Goal: Task Accomplishment & Management: Use online tool/utility

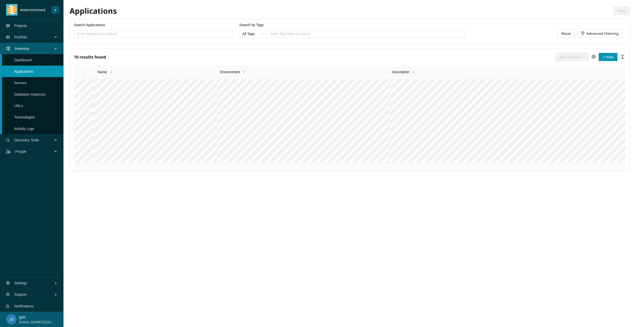
click at [24, 28] on link "Projects" at bounding box center [20, 26] width 13 height 4
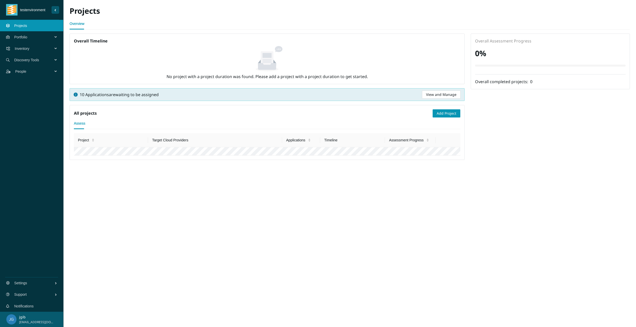
click at [21, 48] on span "Inventory" at bounding box center [35, 48] width 40 height 15
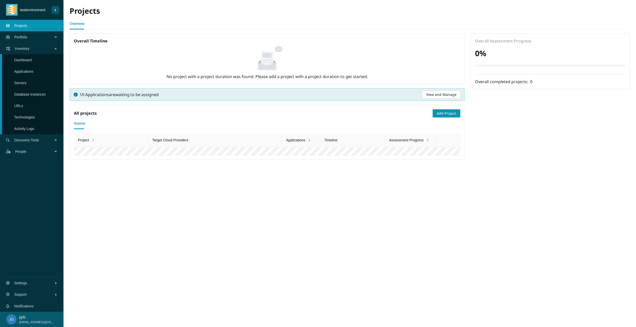
click at [31, 143] on span "Discovery Tools" at bounding box center [34, 139] width 41 height 15
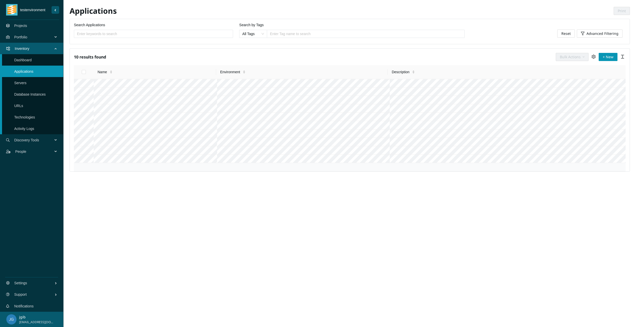
click at [25, 140] on span "Discovery Tools" at bounding box center [34, 139] width 41 height 15
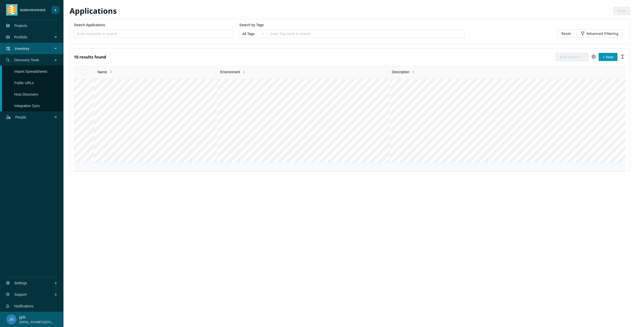
click at [29, 70] on link "Import Spreadsheets" at bounding box center [30, 71] width 33 height 4
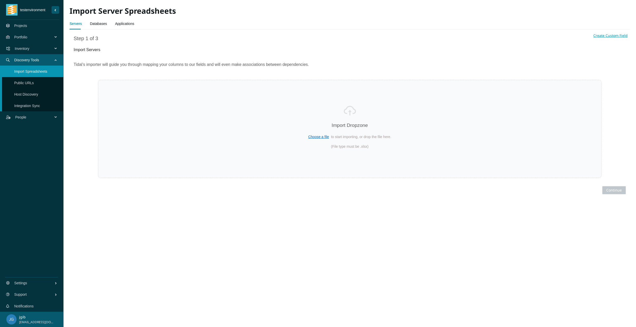
select select "Host Name"
select select "Description"
select select "FQDN"
select select "Environment name"
select select "Assigned ID"
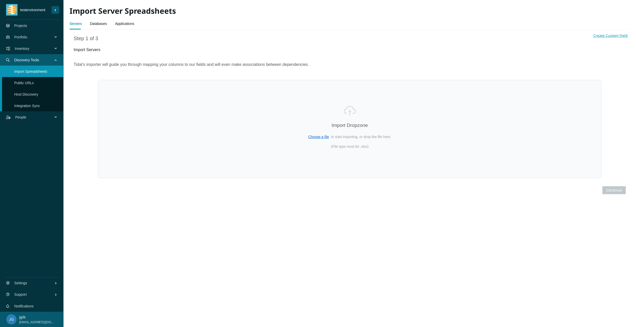
select select "RAM Allocated ([GEOGRAPHIC_DATA])"
select select "Storage Allocated (GB)"
select select "Storage Used ([GEOGRAPHIC_DATA])"
select select "Role"
select select "Logical CPU Count"
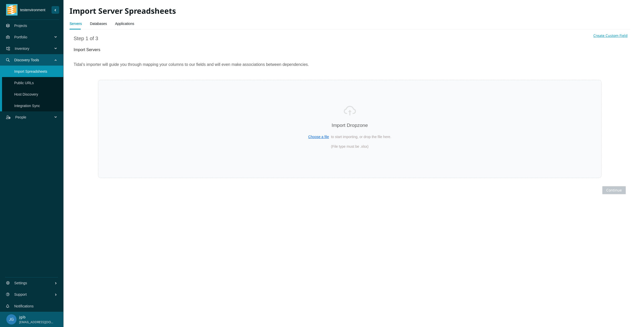
select select "RAM Used ([GEOGRAPHIC_DATA])"
select select "CPU Name"
select select "Operating System"
select select "Operating System Version"
select select "IP Addresses address"
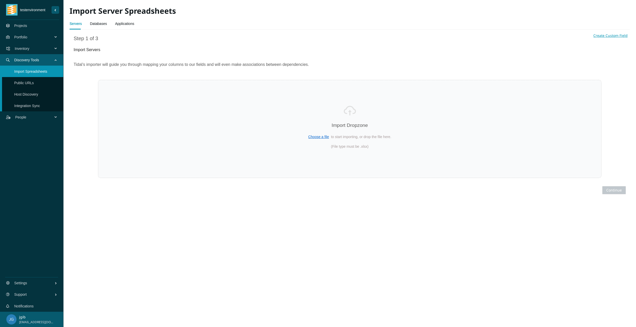
select select "Migrated"
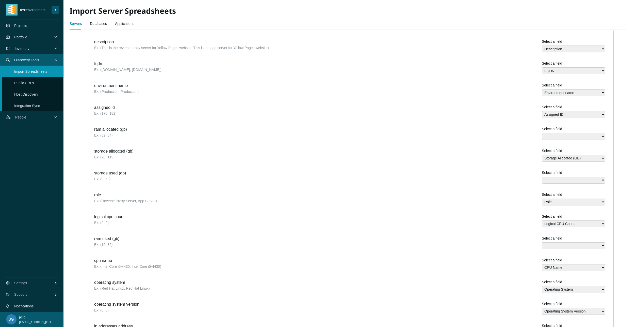
scroll to position [177, 0]
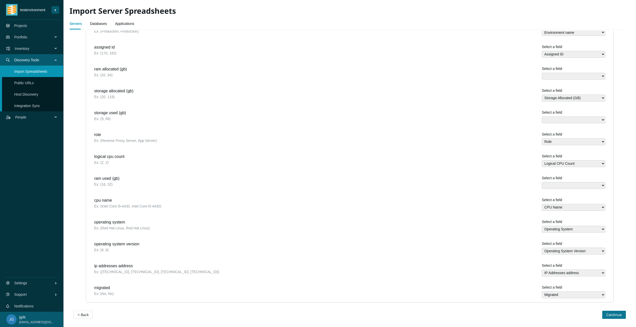
click at [614, 315] on span "Continue" at bounding box center [613, 315] width 15 height 6
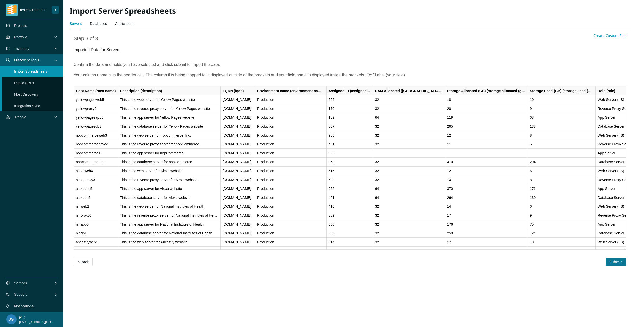
click at [618, 260] on span "Submit" at bounding box center [616, 262] width 12 height 6
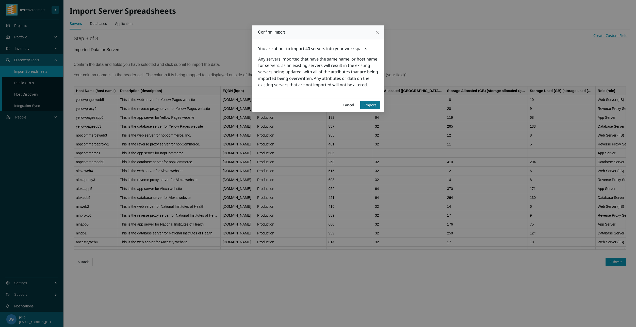
click at [371, 106] on span "Import" at bounding box center [370, 105] width 12 height 6
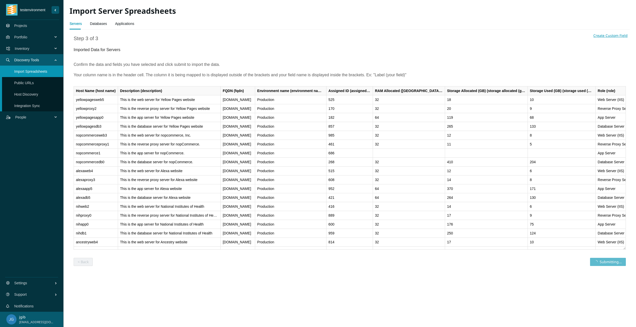
click at [100, 24] on link "Databases" at bounding box center [98, 24] width 17 height 10
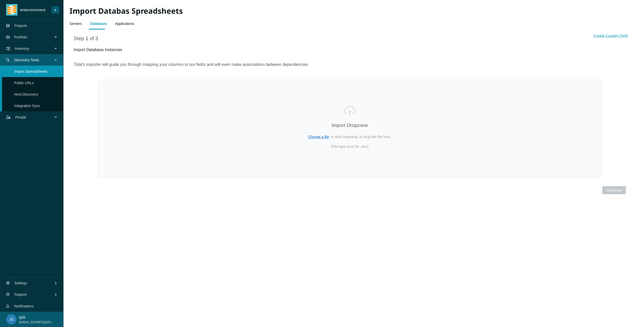
select select "Name"
select select "Description"
select select "Environment name"
select select "Database Path"
select select "Database Size (MB)"
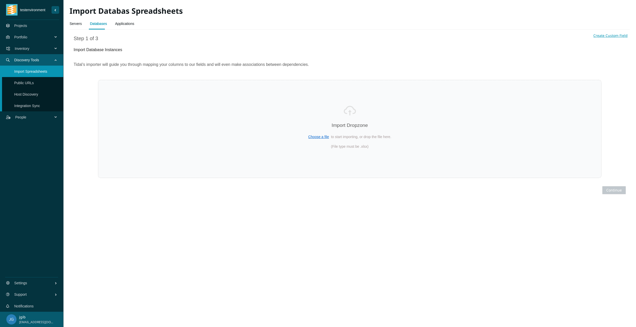
select select "Server host name"
select select "Migrated"
select select "Database Engine name"
select select "Database Version"
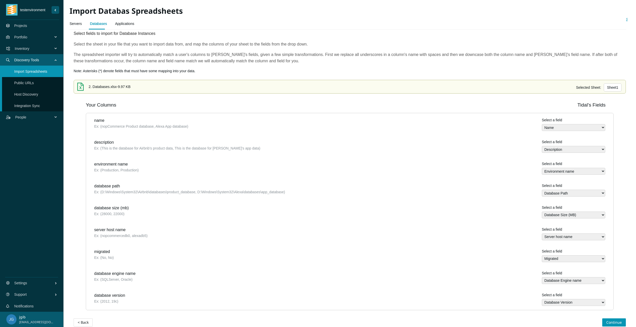
scroll to position [24, 0]
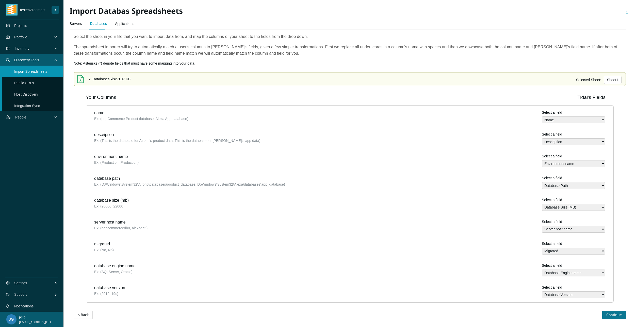
click at [615, 312] on span "Continue" at bounding box center [613, 315] width 15 height 6
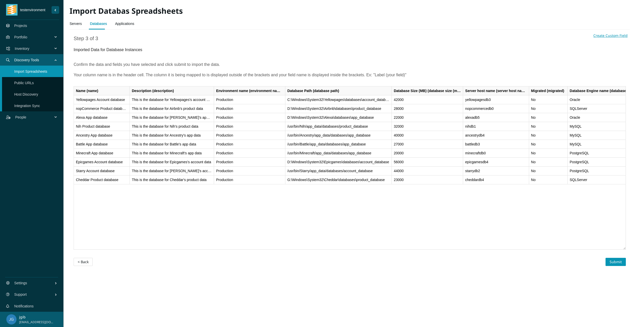
scroll to position [0, 0]
click at [613, 264] on span "Submit" at bounding box center [616, 262] width 12 height 6
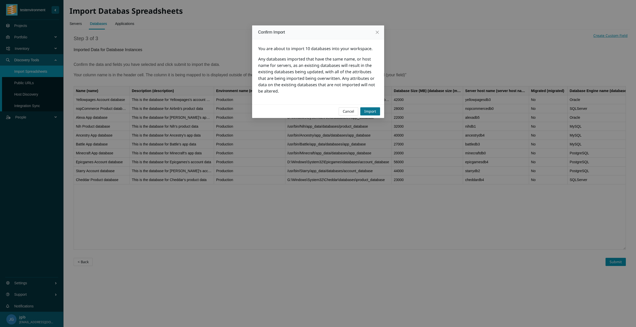
click at [377, 111] on button "Import" at bounding box center [370, 111] width 20 height 8
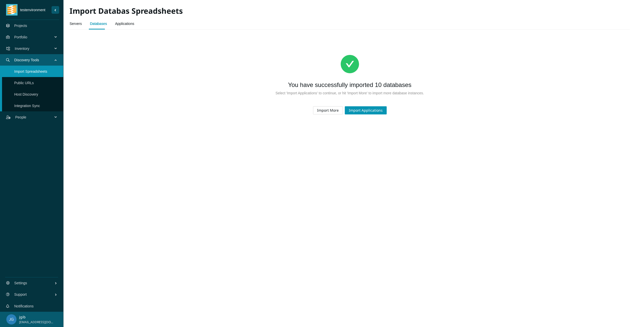
click at [119, 23] on link "Applications" at bounding box center [124, 24] width 19 height 10
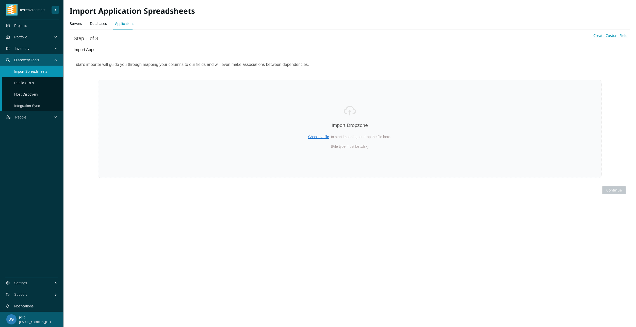
click at [287, 165] on div "Import Dropzone Choose a file to start importing, or drop the file here. (File …" at bounding box center [350, 129] width 504 height 98
select select "Name"
select select "Description"
select select "URLs"
select select "Business Owner name"
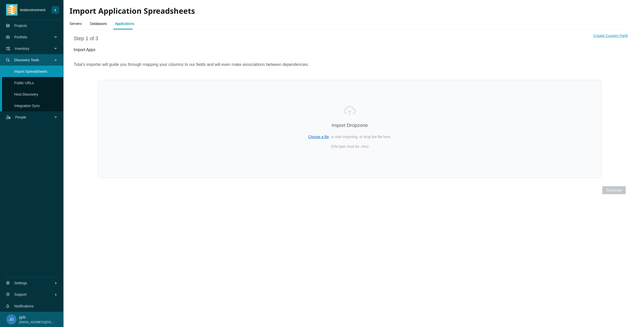
select select "Regulated Requirements"
select select "Person Hours Saved"
select select "Technical Lead name"
select select "Annual Hosting Costs"
select select "Total Users"
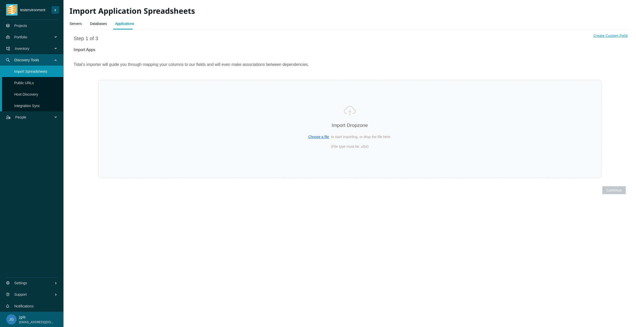
select select "Annual Staff Costs"
select select "Revenue"
select select "Transition Type"
select select "Environment name"
select select "Frequency Of Deployments"
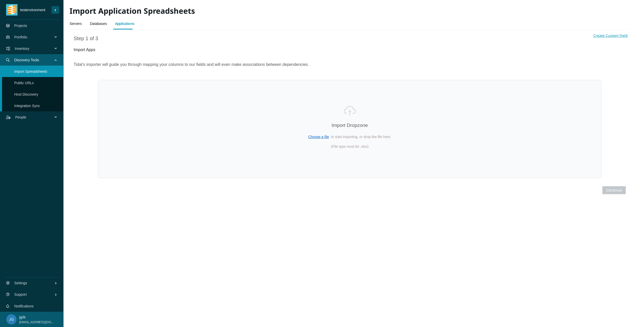
select select "Uptime Requirements"
select select "Data Sensitivity"
select select "Source Code Controlled"
select select "Continuous Delivery"
select select "Can Run On Linux"
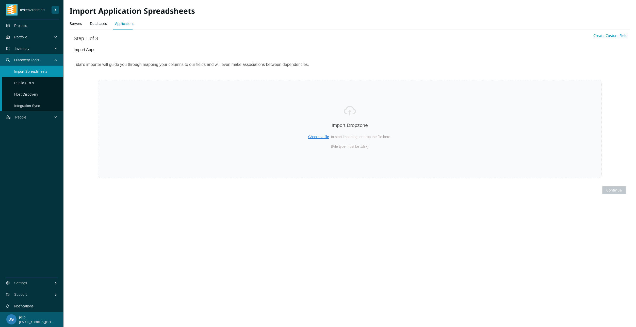
select select "PII"
select select "Legal Holds"
select select "COTS"
select select "Business Continuity Plan"
select select "End Of Support Date"
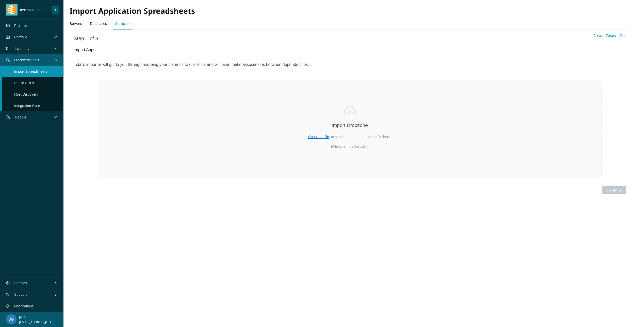
select select "Dependencies"
select select "Server host names"
select select "Database Instance names"
select select "Estimated Migration Cost"
select select "Forecasted Cost (Annually)"
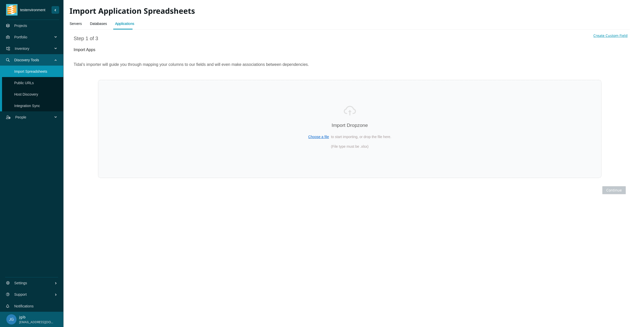
select select "Replatform Cost (Annually)"
select select "Rehost Cost (Annually)"
select select "Repurchase Cost (Annually)"
select select "Migrated"
select select "Cloud names"
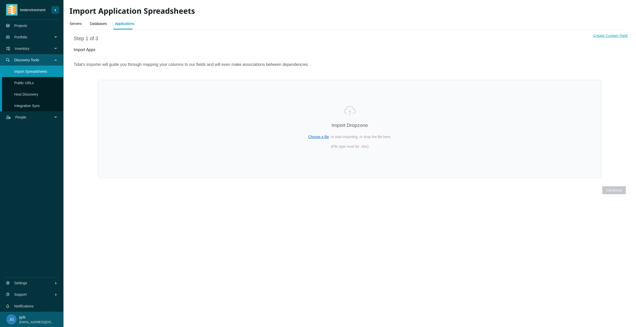
select select "Source Code Location"
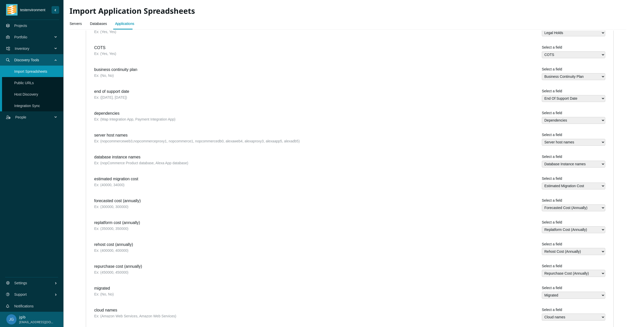
scroll to position [592, 0]
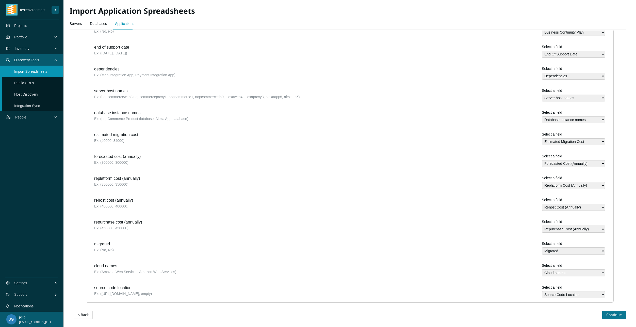
click at [611, 316] on span "Continue" at bounding box center [613, 315] width 15 height 6
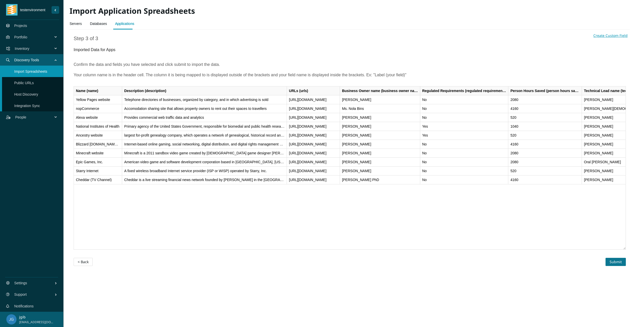
click at [609, 263] on button "Submit" at bounding box center [616, 261] width 20 height 8
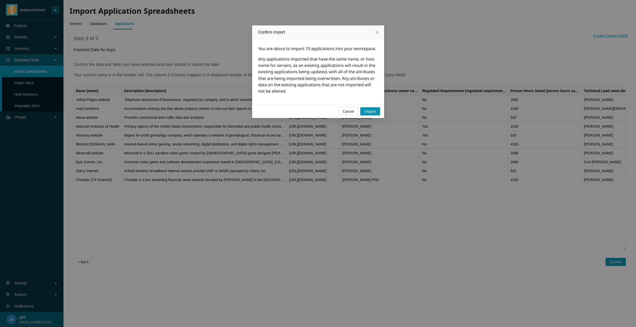
click at [371, 107] on div "Cancel Import" at bounding box center [318, 110] width 132 height 13
click at [369, 111] on span "Import" at bounding box center [370, 111] width 12 height 6
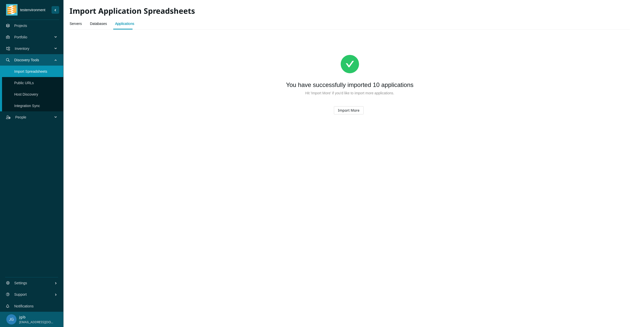
click at [18, 47] on span "Inventory" at bounding box center [35, 48] width 40 height 15
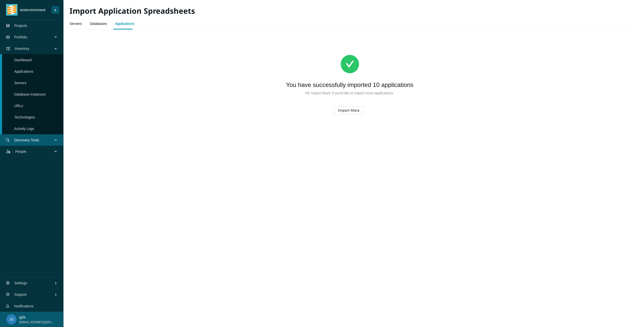
click at [30, 141] on span "Discovery Tools" at bounding box center [34, 139] width 41 height 15
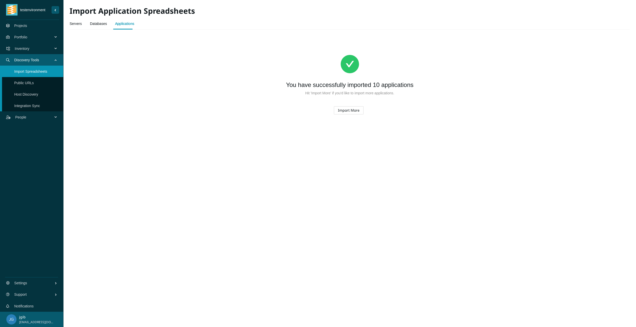
click at [25, 60] on span "Discovery Tools" at bounding box center [34, 59] width 41 height 15
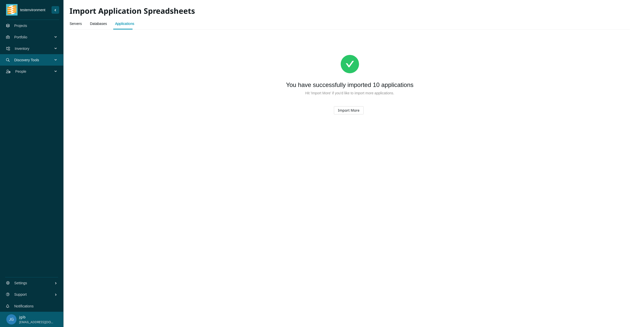
click at [25, 69] on span "People" at bounding box center [35, 71] width 40 height 15
click at [27, 57] on span "Discovery Tools" at bounding box center [34, 59] width 41 height 15
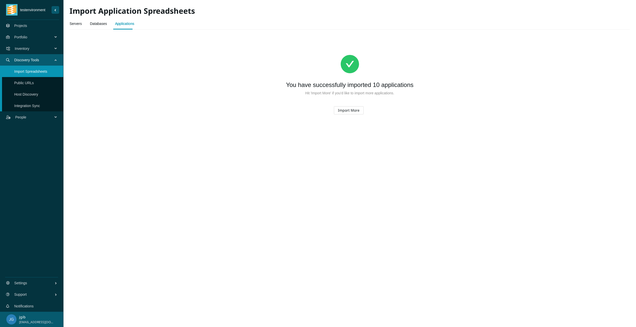
click at [27, 49] on span "Inventory" at bounding box center [35, 48] width 40 height 15
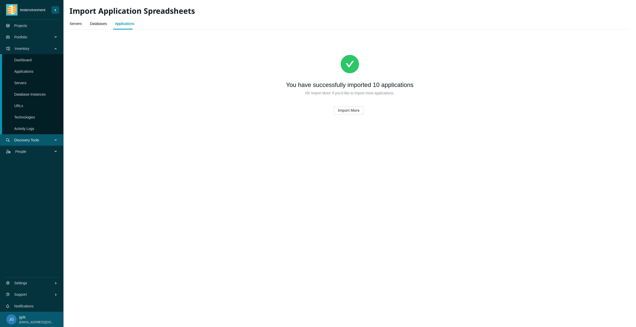
click at [27, 38] on span "Portfolio" at bounding box center [34, 36] width 41 height 15
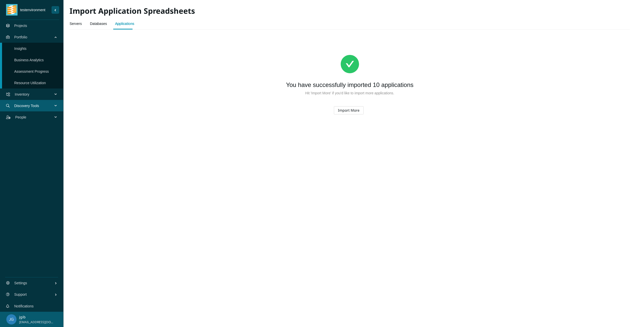
click at [31, 96] on span "Inventory" at bounding box center [35, 94] width 40 height 15
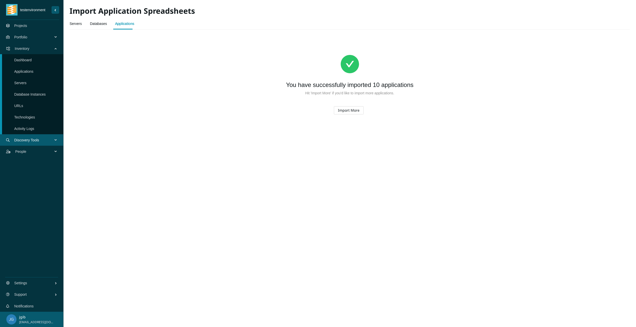
click at [18, 13] on div "testenvironment" at bounding box center [32, 10] width 53 height 20
click at [55, 12] on button "Sider Navigation Menu" at bounding box center [56, 10] width 8 height 8
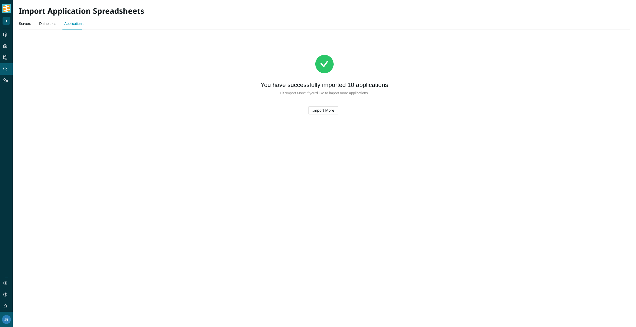
click at [7, 21] on button "Sider Navigation Menu" at bounding box center [7, 21] width 8 height 8
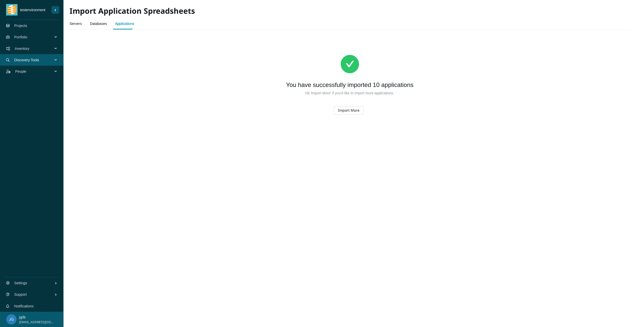
click at [21, 36] on span "Portfolio" at bounding box center [34, 36] width 41 height 15
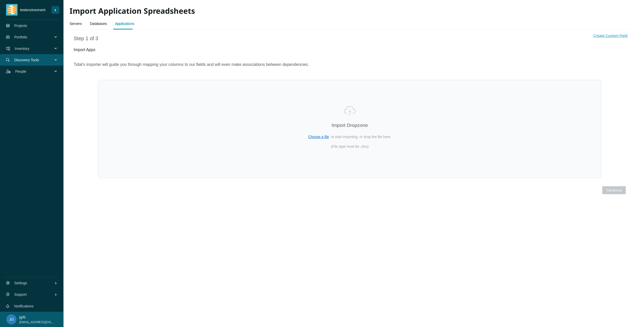
click at [29, 50] on span "Inventory" at bounding box center [35, 48] width 40 height 15
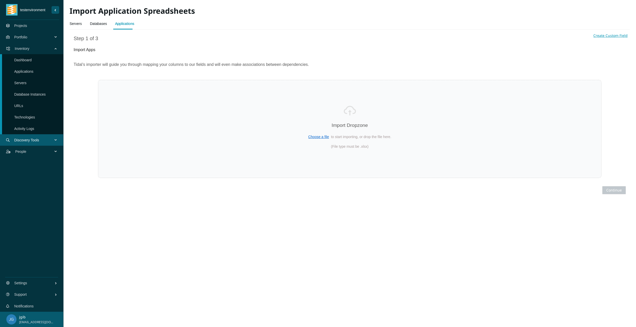
click at [71, 23] on link "Servers" at bounding box center [76, 24] width 12 height 10
click at [21, 24] on link "Projects" at bounding box center [20, 26] width 13 height 4
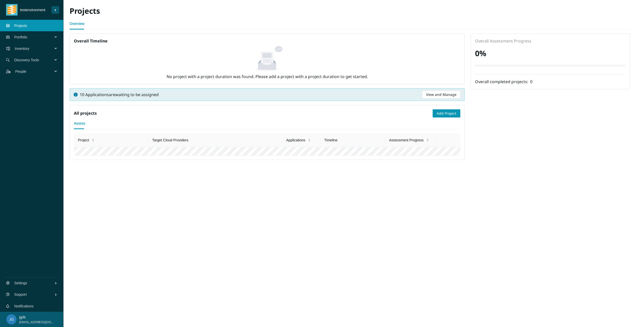
click at [21, 37] on span "Portfolio" at bounding box center [34, 36] width 41 height 15
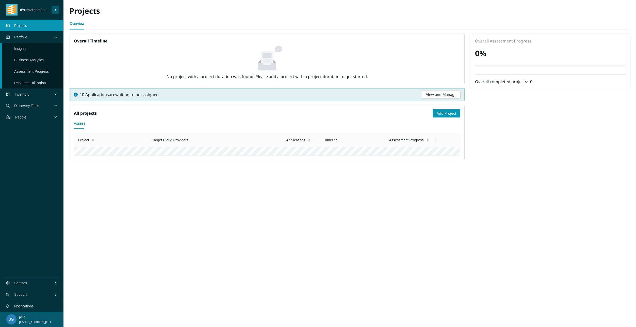
click at [25, 94] on span "Inventory" at bounding box center [35, 94] width 40 height 15
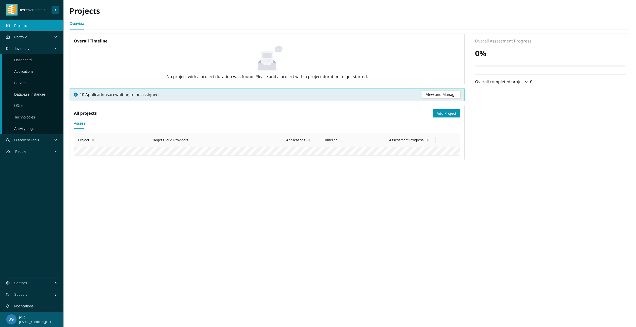
click at [22, 137] on span "Discovery Tools" at bounding box center [34, 139] width 41 height 15
click at [27, 69] on link "Import Spreadsheets" at bounding box center [30, 71] width 33 height 4
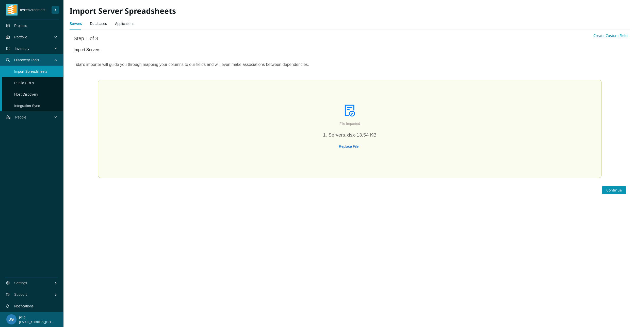
select select "Host Name"
select select "Description"
select select "FQDN"
select select "Environment name"
select select "Assigned ID"
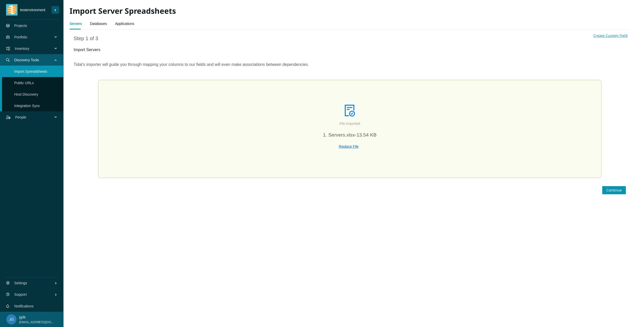
select select "RAM Allocated ([GEOGRAPHIC_DATA])"
select select "Storage Allocated (GB)"
select select "Storage Used ([GEOGRAPHIC_DATA])"
select select "Role"
select select "Logical CPU Count"
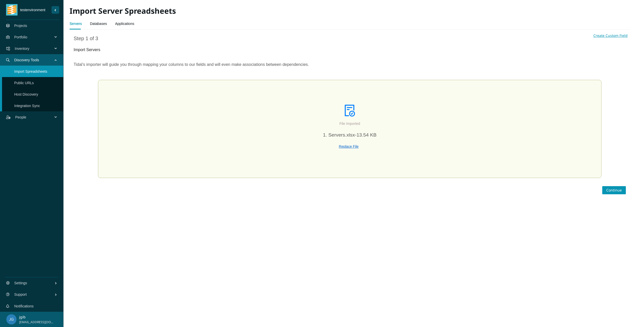
select select "RAM Used ([GEOGRAPHIC_DATA])"
select select "CPU Name"
select select "Operating System"
select select "Operating System Version"
select select "IP Addresses address"
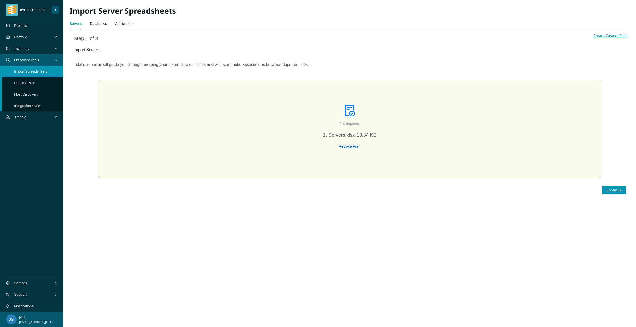
select select "Migrated"
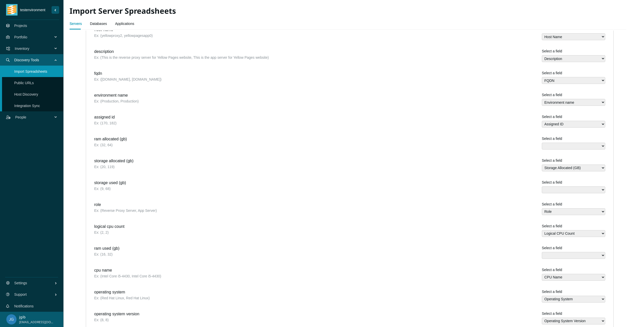
scroll to position [177, 0]
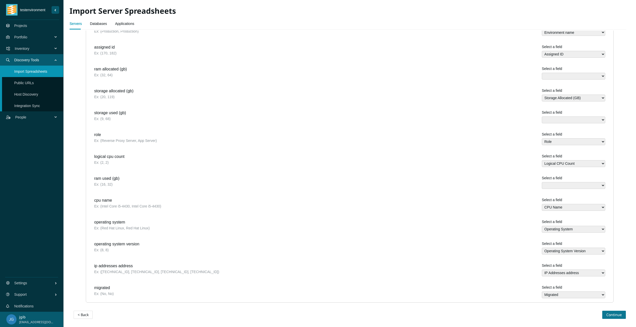
click at [618, 315] on button "Continue" at bounding box center [614, 314] width 24 height 8
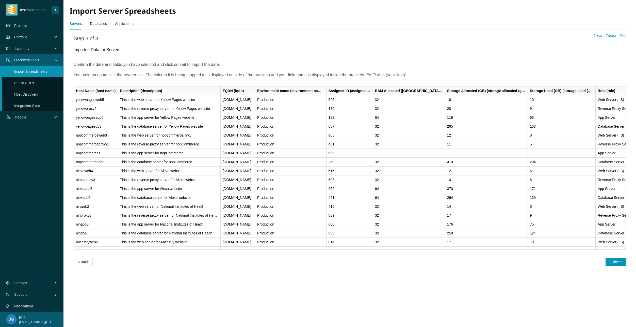
scroll to position [0, 0]
click at [614, 259] on span "Submit" at bounding box center [616, 262] width 12 height 6
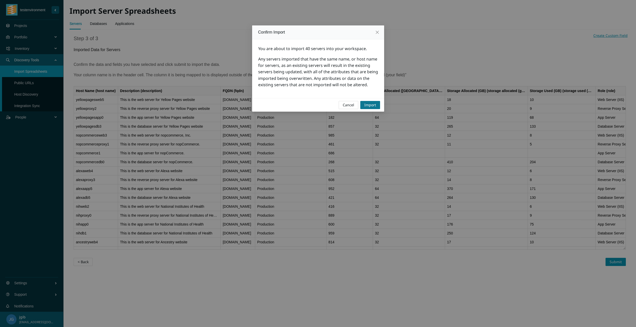
click at [373, 106] on span "Import" at bounding box center [370, 105] width 12 height 6
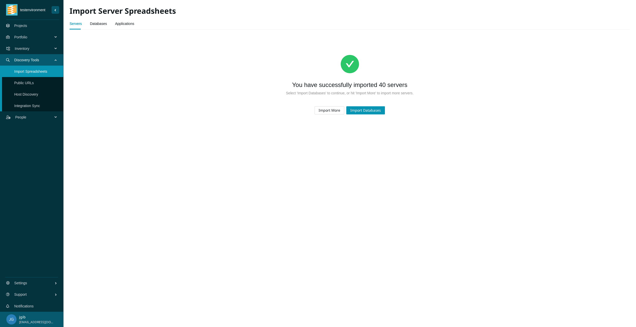
click at [98, 24] on link "Databases" at bounding box center [98, 24] width 17 height 10
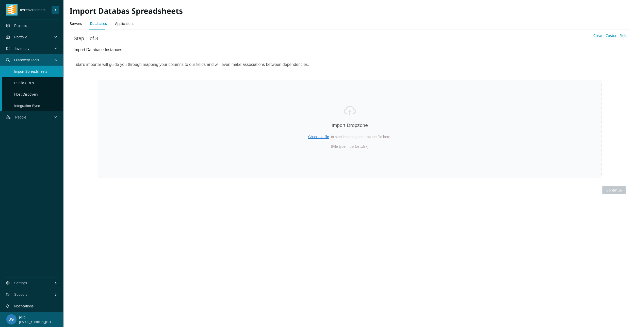
select select "Name"
select select "Description"
select select "Environment name"
select select "Database Path"
select select "Database Size (MB)"
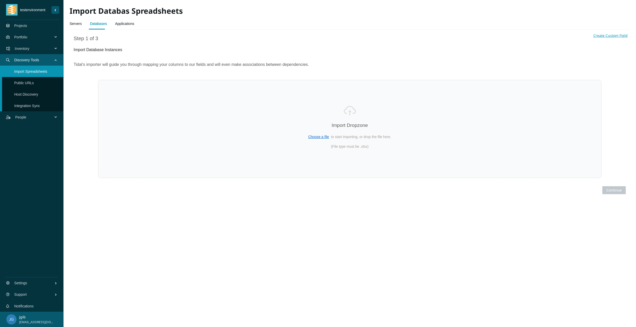
select select "Server host name"
select select "Migrated"
select select "Database Engine name"
select select "Database Version"
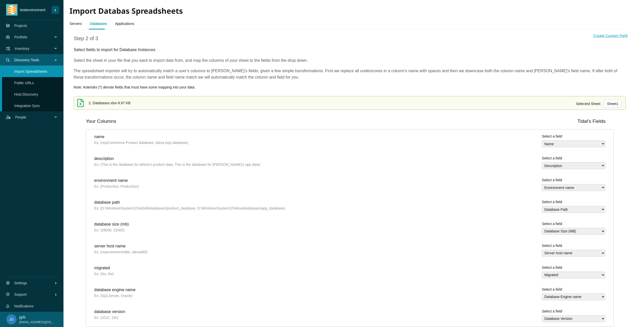
scroll to position [24, 0]
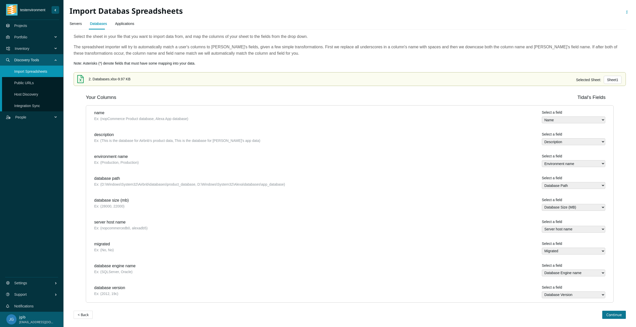
click at [609, 316] on span "Continue" at bounding box center [613, 315] width 15 height 6
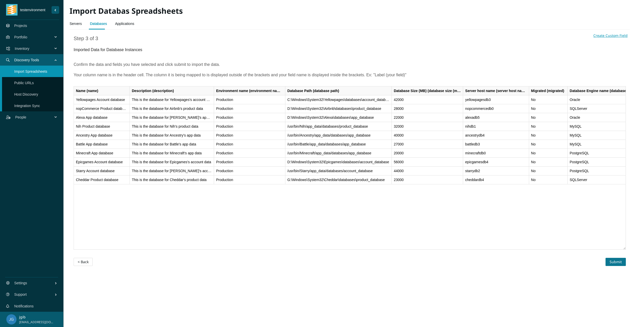
click at [620, 259] on span "Submit" at bounding box center [616, 262] width 12 height 6
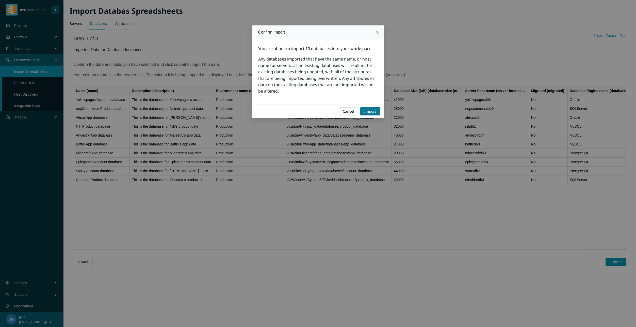
click at [374, 112] on span "Import" at bounding box center [370, 111] width 12 height 6
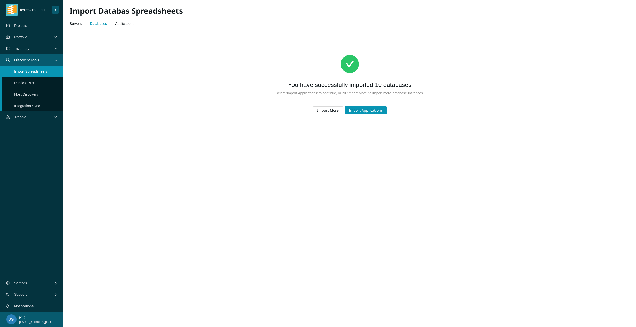
click at [115, 25] on link "Applications" at bounding box center [124, 24] width 19 height 10
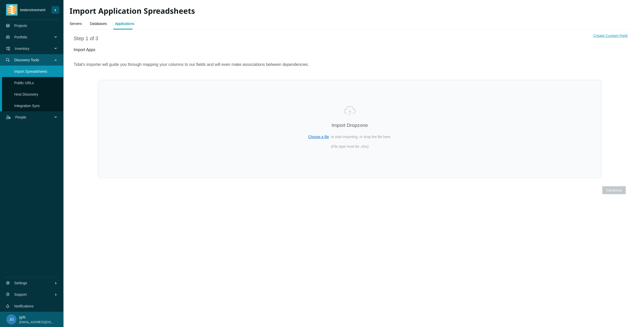
select select "Name"
select select "Description"
select select "URLs"
select select "Business Owner name"
select select "Regulated Requirements"
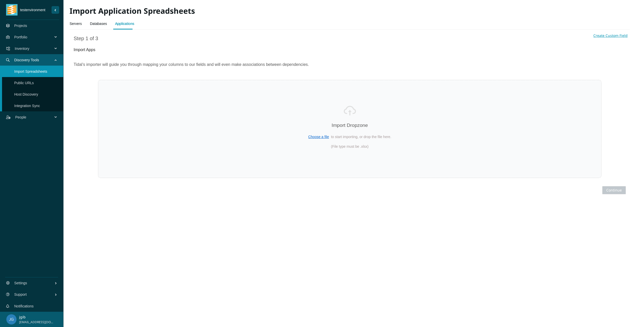
select select "Person Hours Saved"
select select "Technical Lead name"
select select "Annual Hosting Costs"
select select "Total Users"
select select "Annual Staff Costs"
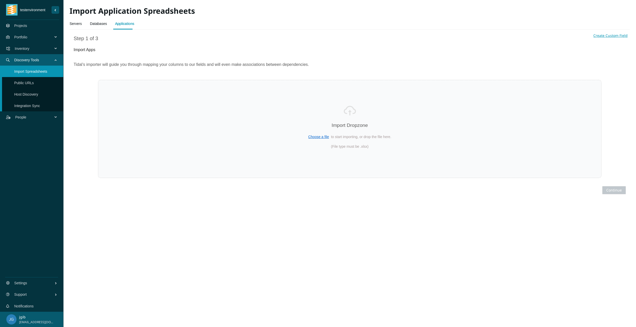
select select "Revenue"
select select "Transition Type"
select select "Environment name"
select select "Frequency Of Deployments"
select select "Uptime Requirements"
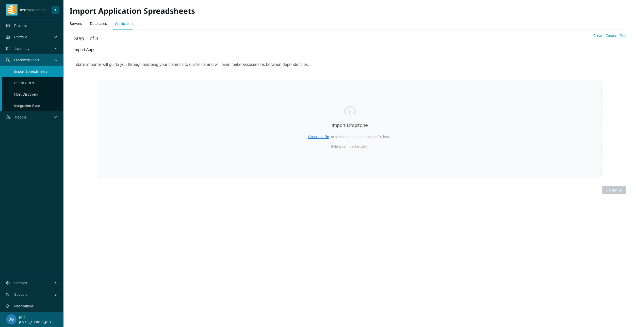
select select "Data Sensitivity"
select select "Source Code Controlled"
select select "Continuous Delivery"
select select "Can Run On Linux"
select select "PII"
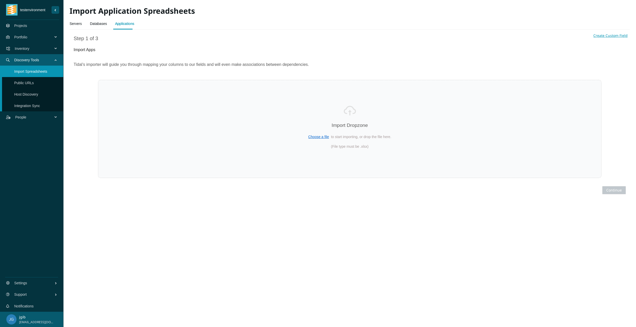
select select "Legal Holds"
select select "COTS"
select select "Business Continuity Plan"
select select "End Of Support Date"
select select "Dependencies"
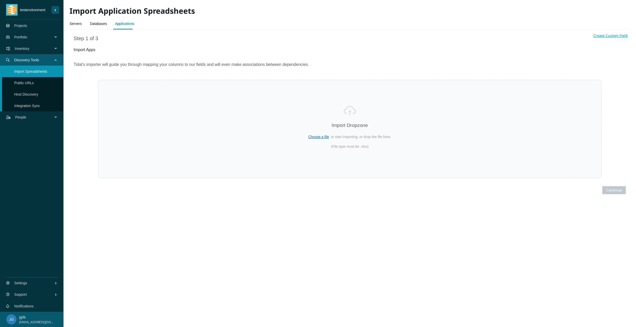
select select "Server host names"
select select "Database Instance names"
select select "Estimated Migration Cost"
select select "Forecasted Cost (Annually)"
select select "Replatform Cost (Annually)"
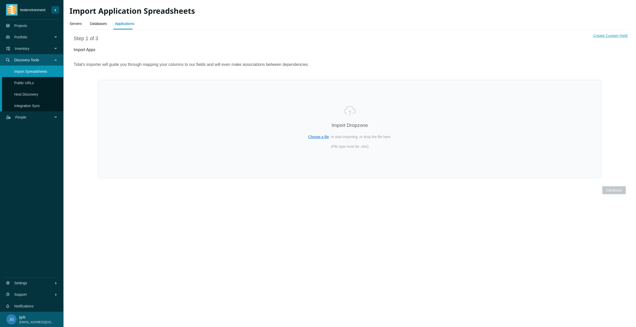
select select "Rehost Cost (Annually)"
select select "Repurchase Cost (Annually)"
select select "Migrated"
select select "Cloud names"
select select "Source Code Location"
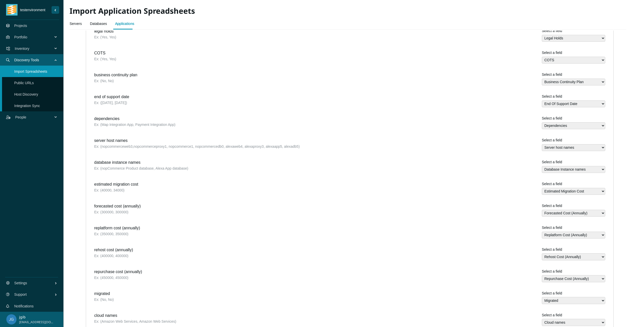
scroll to position [592, 0]
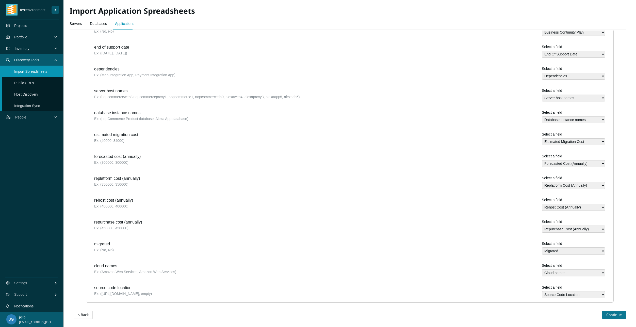
click at [614, 312] on span "Continue" at bounding box center [613, 315] width 15 height 6
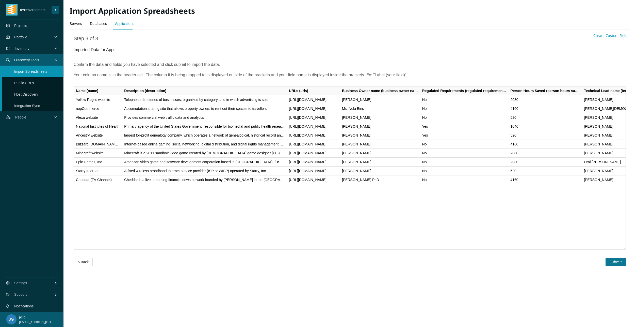
click at [615, 261] on span "Submit" at bounding box center [616, 262] width 12 height 6
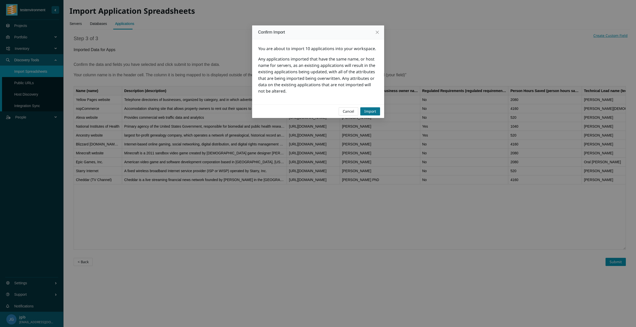
click at [371, 110] on span "Import" at bounding box center [370, 111] width 12 height 6
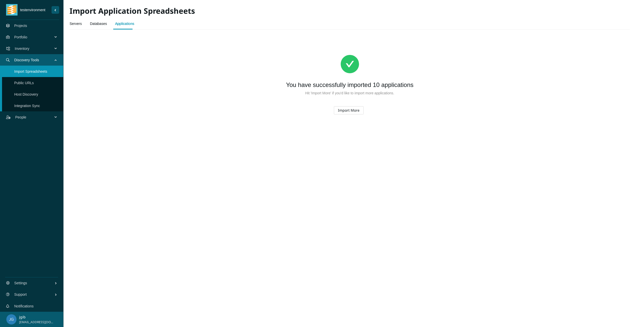
click at [27, 48] on span "Inventory" at bounding box center [35, 48] width 40 height 15
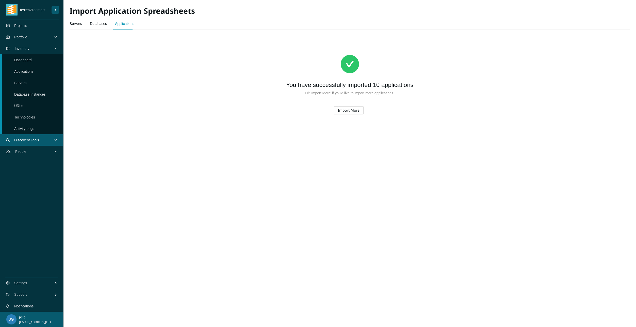
click at [34, 70] on link "Applications" at bounding box center [23, 71] width 19 height 4
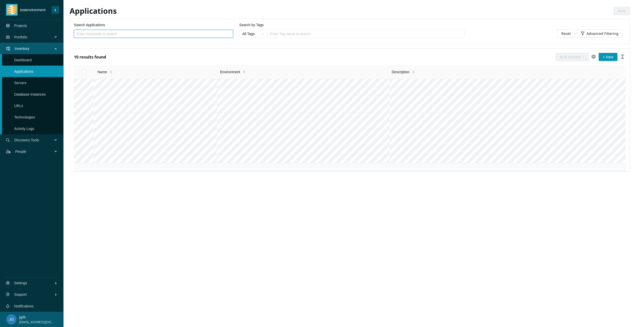
click at [91, 34] on input "Search Applications" at bounding box center [151, 34] width 149 height 6
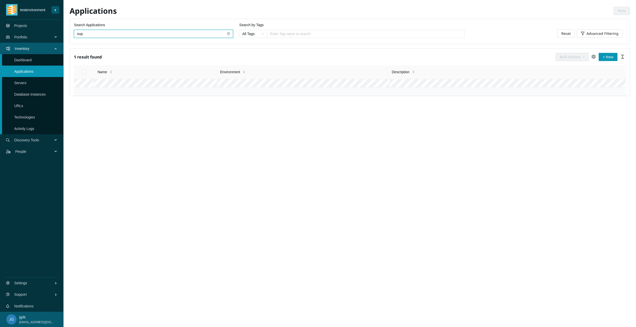
type input "nop"
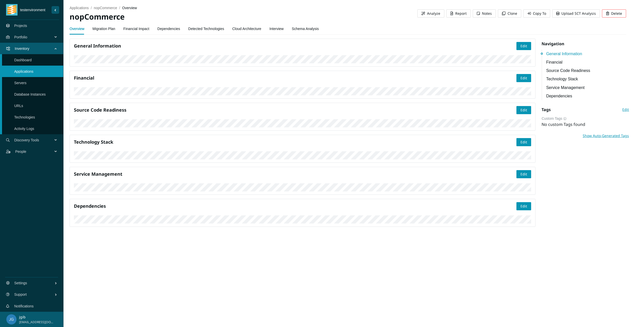
click at [273, 30] on link "Interview" at bounding box center [276, 29] width 14 height 10
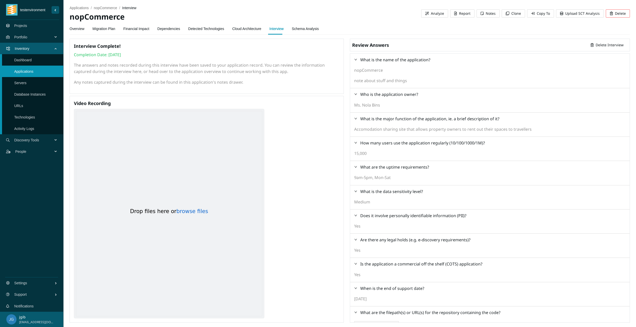
click at [374, 79] on span "note about stuff and things" at bounding box center [380, 80] width 53 height 6
click at [488, 17] on button "Notes" at bounding box center [488, 13] width 23 height 8
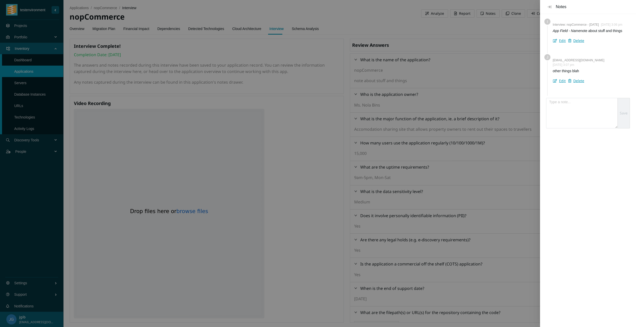
click at [574, 106] on textarea "New note" at bounding box center [581, 113] width 71 height 30
type textarea "stuff anf thins"
click at [624, 122] on button "Save" at bounding box center [624, 113] width 12 height 30
drag, startPoint x: 267, startPoint y: 73, endPoint x: 207, endPoint y: 69, distance: 60.0
click at [267, 73] on div at bounding box center [318, 163] width 636 height 327
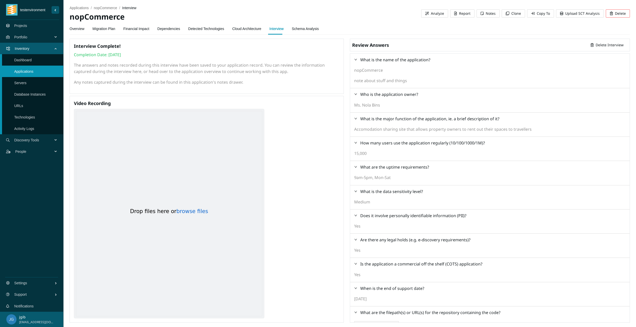
click at [69, 26] on section "applications / nopCommerce / interview / nopCommerce Analyze Report Notes Clone…" at bounding box center [349, 163] width 573 height 326
click at [74, 27] on link "Overview" at bounding box center [77, 29] width 15 height 10
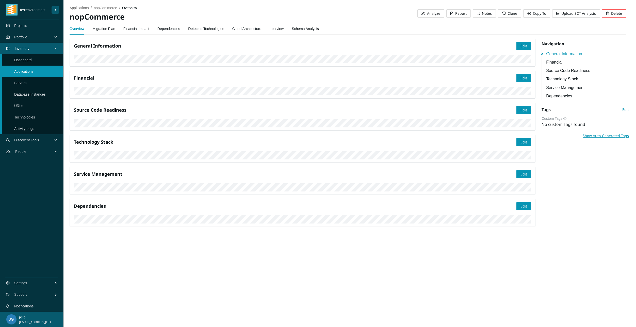
scroll to position [102, 0]
click at [521, 113] on span "Edit" at bounding box center [524, 110] width 7 height 6
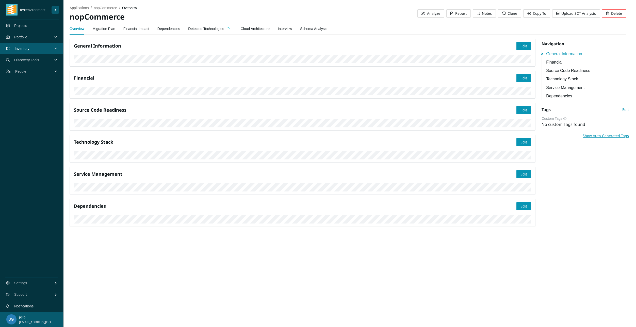
click at [564, 72] on link "Source Code Readiness" at bounding box center [587, 70] width 83 height 6
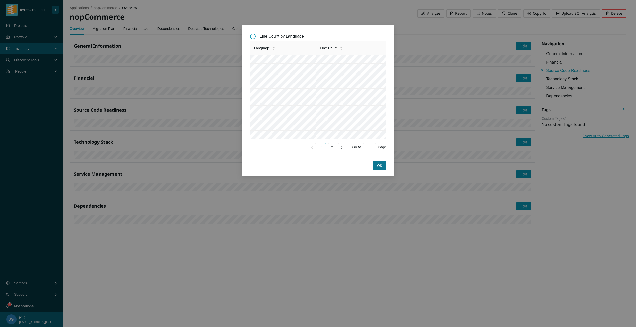
click at [376, 169] on button "OK" at bounding box center [379, 165] width 13 height 8
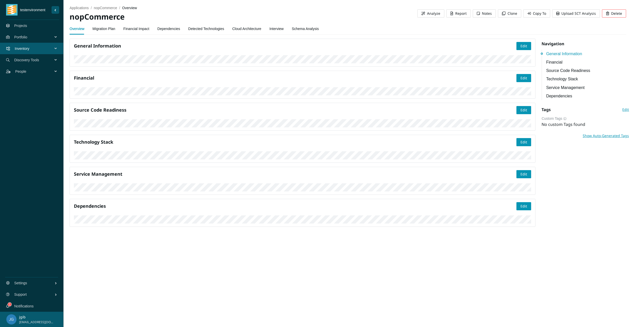
scroll to position [0, 0]
click at [81, 8] on span "applications" at bounding box center [79, 8] width 19 height 4
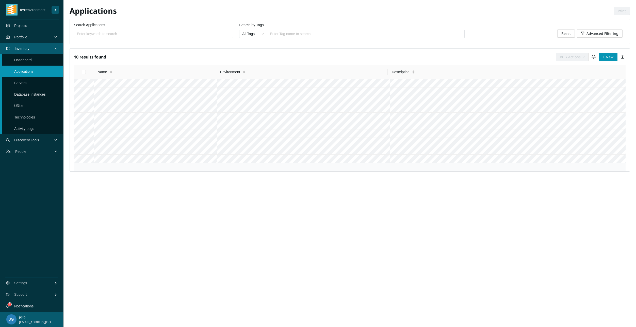
click at [26, 81] on link "Servers" at bounding box center [20, 83] width 12 height 4
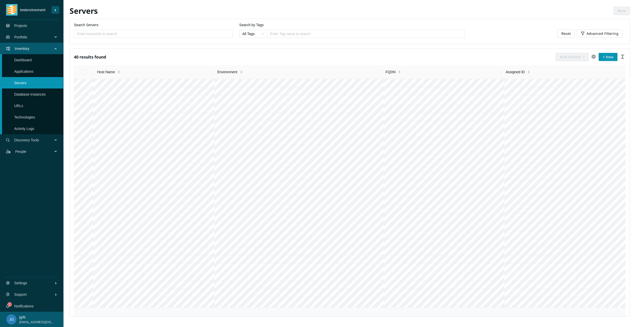
click at [32, 92] on link "Database Instances" at bounding box center [29, 94] width 31 height 4
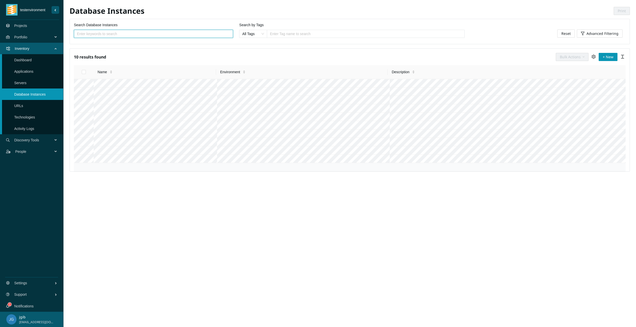
click at [22, 38] on span "Portfolio" at bounding box center [34, 36] width 41 height 15
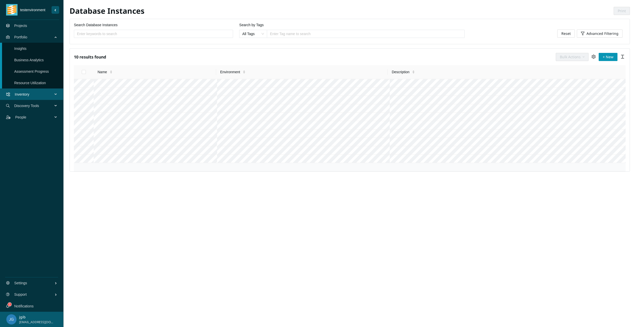
click at [25, 51] on link "Insights" at bounding box center [20, 48] width 12 height 4
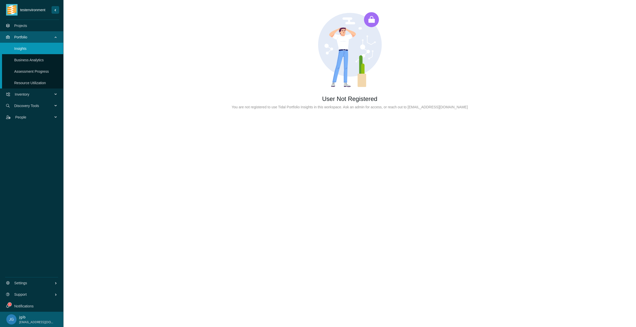
click at [24, 59] on link "Business Analytics" at bounding box center [28, 60] width 29 height 4
click at [25, 71] on link "Assessment Progress" at bounding box center [31, 71] width 35 height 4
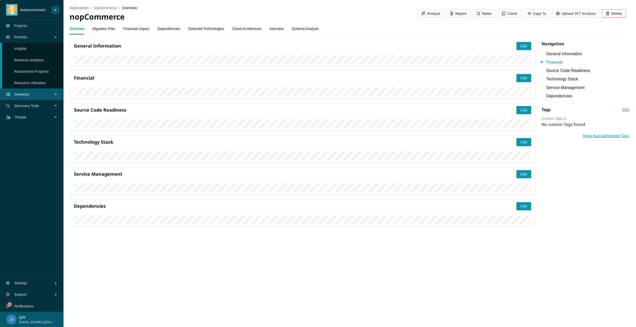
scroll to position [152, 0]
click at [200, 28] on link "Detected Technologies" at bounding box center [206, 29] width 36 height 10
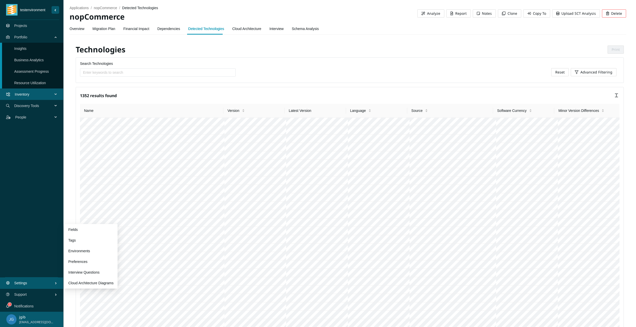
click at [22, 284] on span "Settings" at bounding box center [34, 282] width 40 height 15
click at [78, 262] on link "Preferences" at bounding box center [77, 261] width 19 height 4
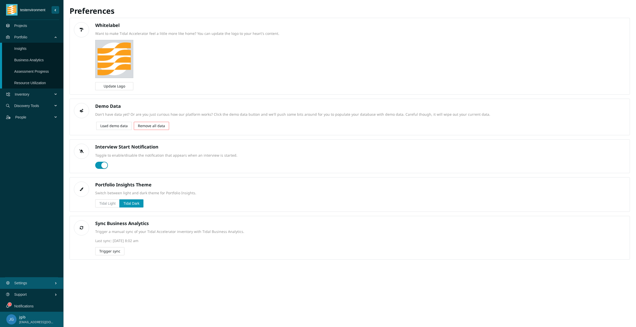
click at [106, 252] on span "Trigger sync" at bounding box center [109, 251] width 21 height 6
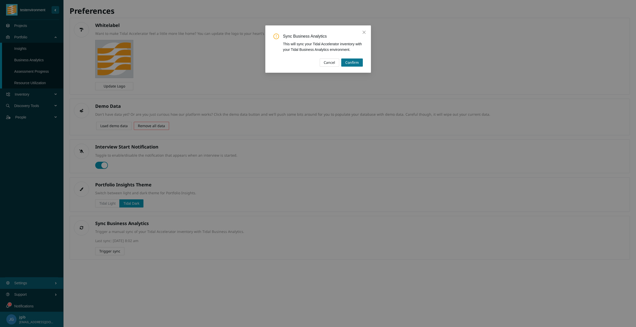
click at [353, 61] on span "Confirm" at bounding box center [351, 63] width 13 height 6
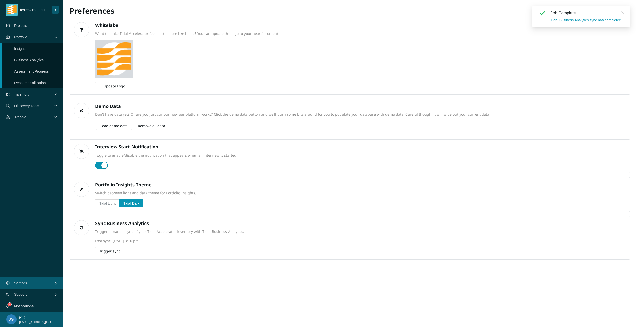
click at [571, 20] on link "Tidal Business Analytics sync has completed." at bounding box center [586, 20] width 71 height 4
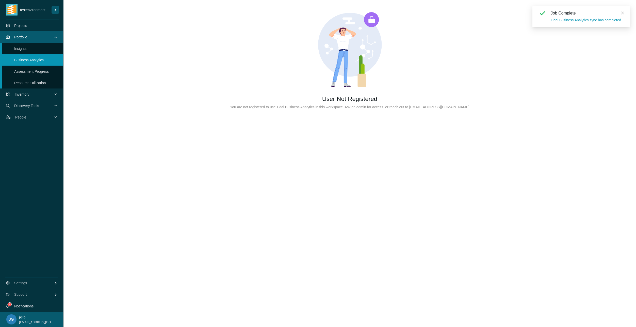
click at [571, 20] on link "Tidal Business Analytics sync has completed." at bounding box center [586, 20] width 71 height 4
click at [19, 60] on link "Business Analytics" at bounding box center [28, 60] width 29 height 4
click at [21, 73] on link "Assessment Progress" at bounding box center [31, 71] width 35 height 4
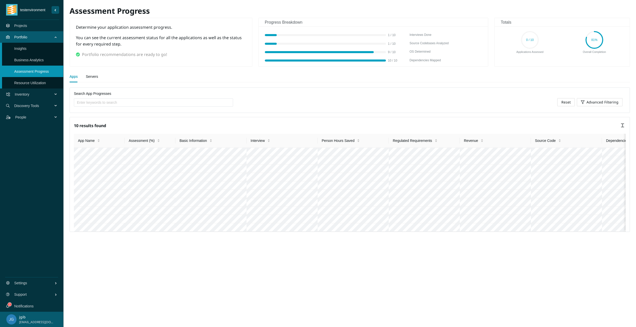
click at [26, 50] on link "Insights" at bounding box center [20, 48] width 12 height 4
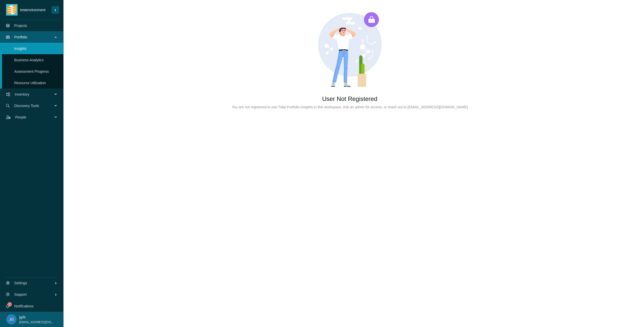
click at [27, 25] on link "Projects" at bounding box center [20, 26] width 13 height 4
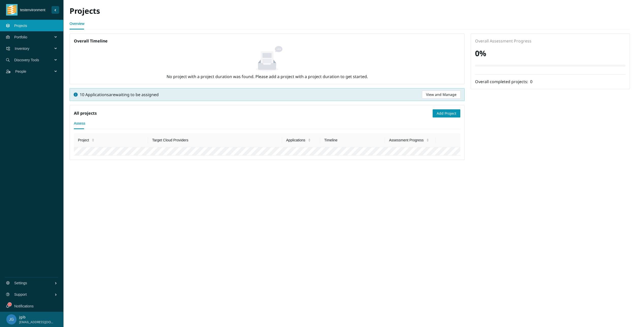
click at [23, 11] on span "testenvironment" at bounding box center [35, 10] width 34 height 6
click at [34, 40] on span "Portfolio" at bounding box center [34, 36] width 41 height 15
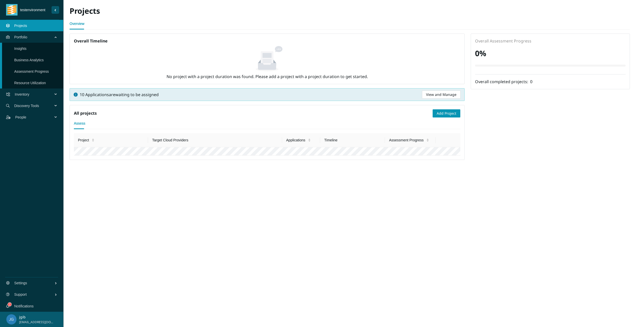
click at [29, 82] on link "Resource Utilization" at bounding box center [30, 83] width 32 height 4
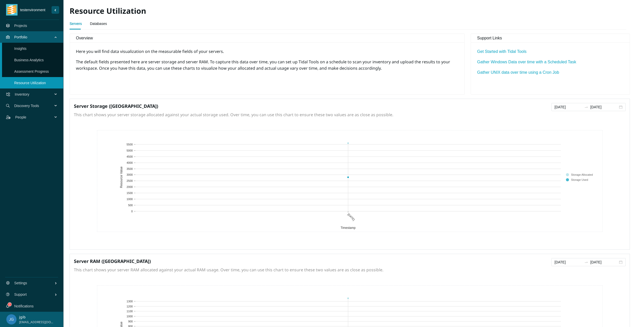
click at [29, 71] on link "Assessment Progress" at bounding box center [31, 71] width 35 height 4
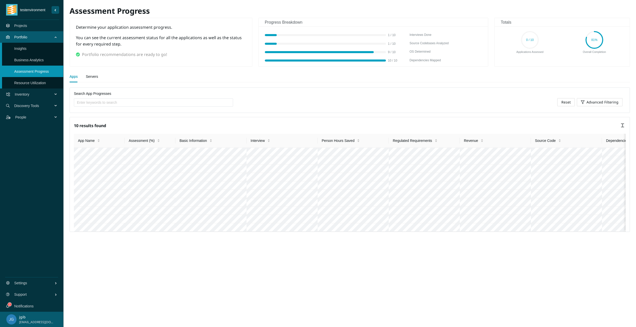
click at [28, 104] on span "Discovery Tools" at bounding box center [34, 105] width 41 height 15
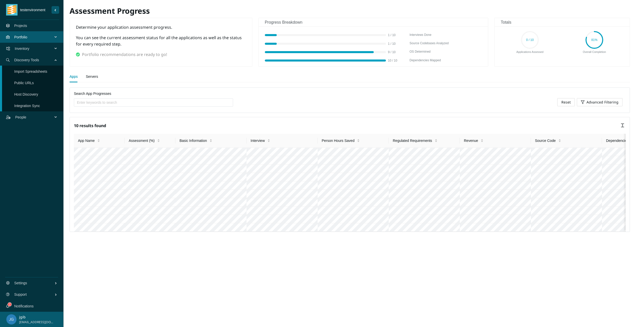
click at [10, 305] on span "2" at bounding box center [10, 304] width 2 height 4
click at [14, 304] on link "Notifications" at bounding box center [23, 306] width 19 height 4
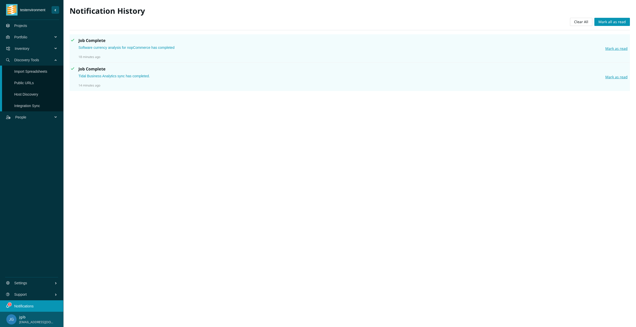
click at [23, 32] on span "Portfolio" at bounding box center [34, 36] width 41 height 15
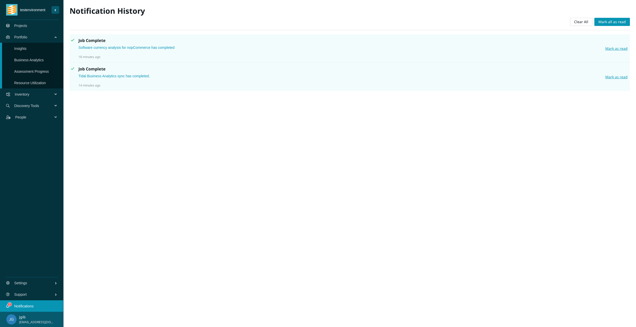
click at [30, 58] on link "Business Analytics" at bounding box center [28, 60] width 29 height 4
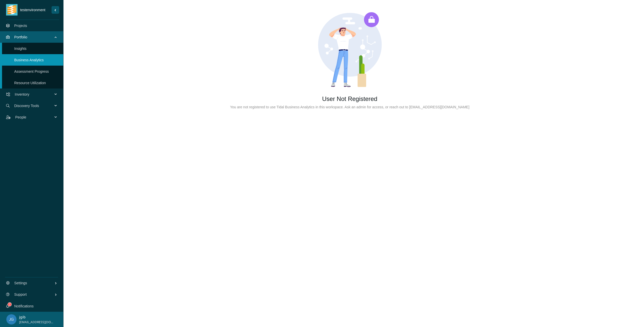
click at [30, 70] on link "Assessment Progress" at bounding box center [31, 71] width 35 height 4
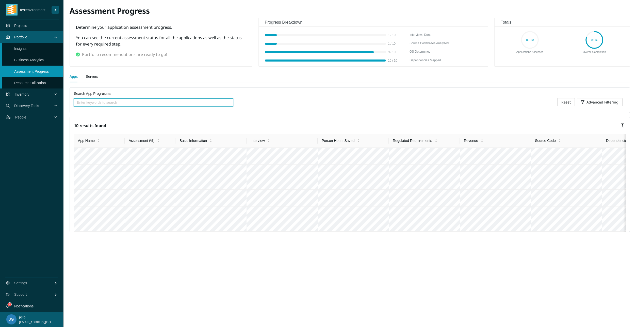
click at [30, 82] on link "Resource Utilization" at bounding box center [30, 83] width 32 height 4
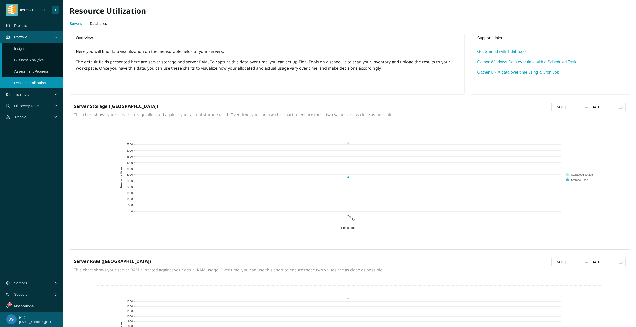
click at [28, 93] on span "Inventory" at bounding box center [35, 94] width 40 height 15
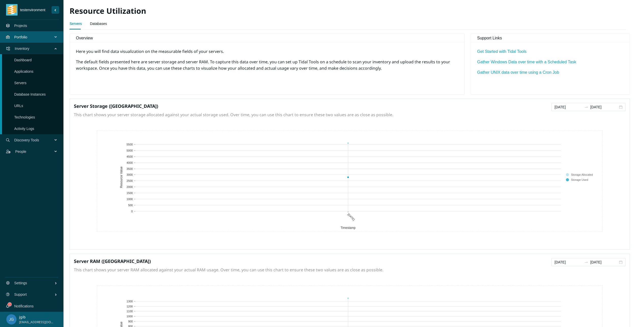
click at [28, 141] on span "Discovery Tools" at bounding box center [34, 139] width 41 height 15
click at [28, 116] on span "People" at bounding box center [35, 116] width 40 height 15
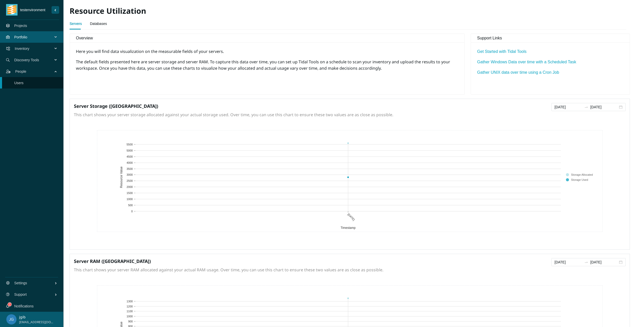
click at [34, 304] on link "Notifications" at bounding box center [23, 306] width 19 height 4
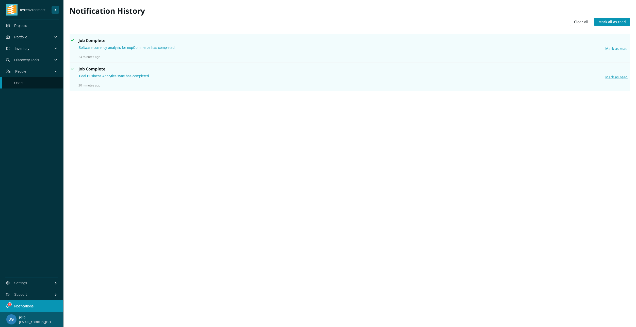
click at [142, 46] on link "Software currency analysis for nopCommerce has completed" at bounding box center [126, 47] width 96 height 4
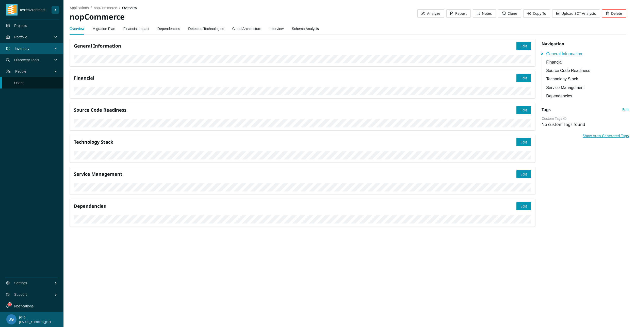
click at [553, 59] on link "Financial" at bounding box center [587, 62] width 83 height 6
click at [295, 28] on link "Schema Analysis" at bounding box center [305, 29] width 27 height 10
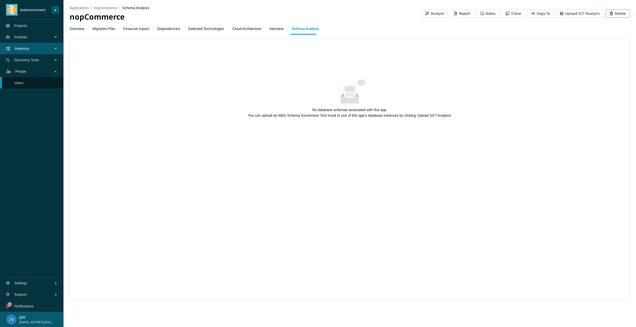
click at [274, 28] on link "Interview" at bounding box center [276, 29] width 14 height 10
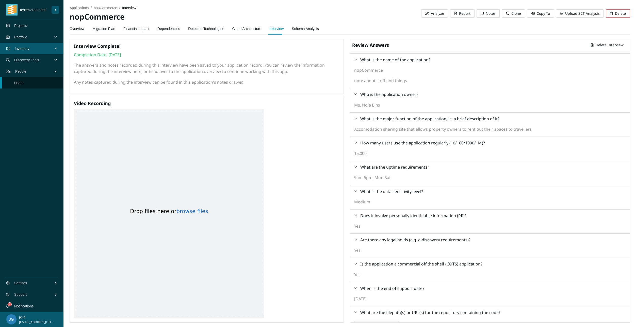
click at [245, 28] on link "Cloud Architecture" at bounding box center [246, 29] width 29 height 10
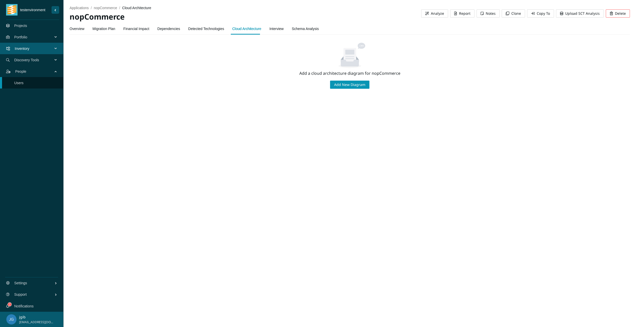
click at [207, 28] on link "Detected Technologies" at bounding box center [206, 29] width 36 height 10
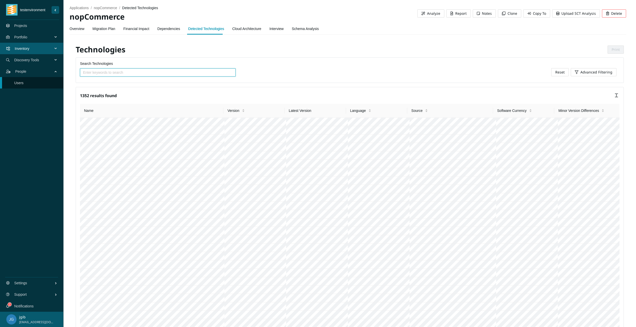
click at [464, 12] on span "Report" at bounding box center [460, 14] width 11 height 6
